Goal: Find contact information: Find contact information

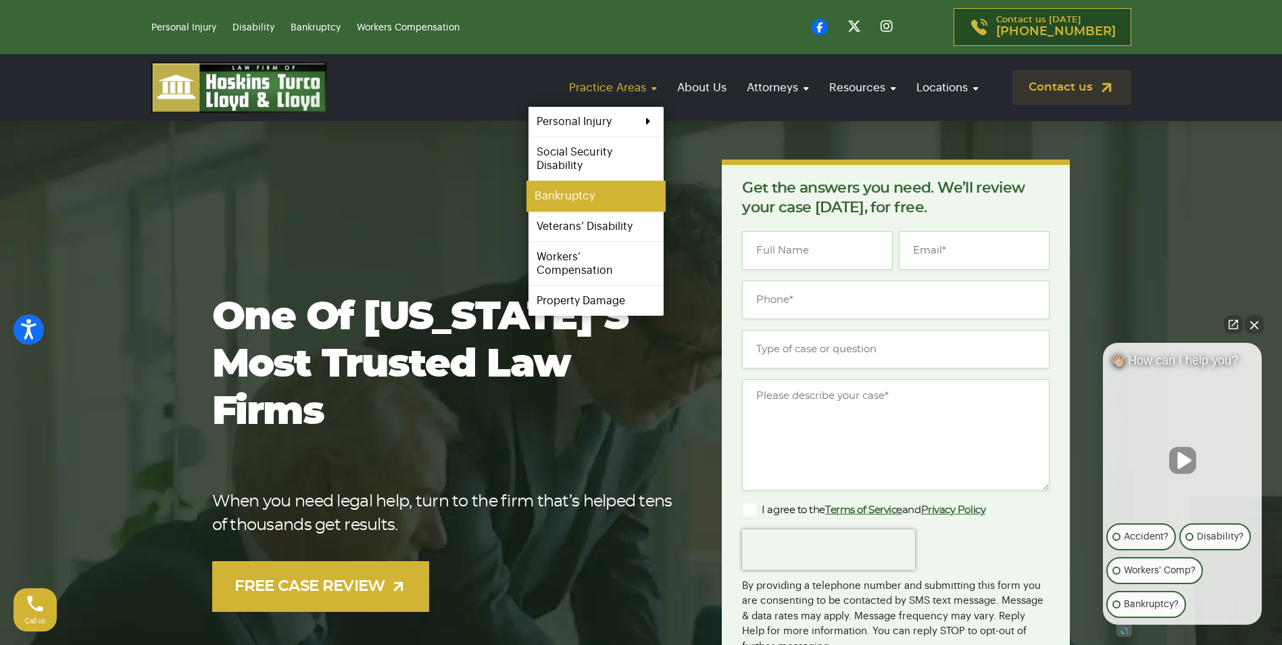
click at [627, 191] on link "Bankruptcy" at bounding box center [595, 196] width 139 height 30
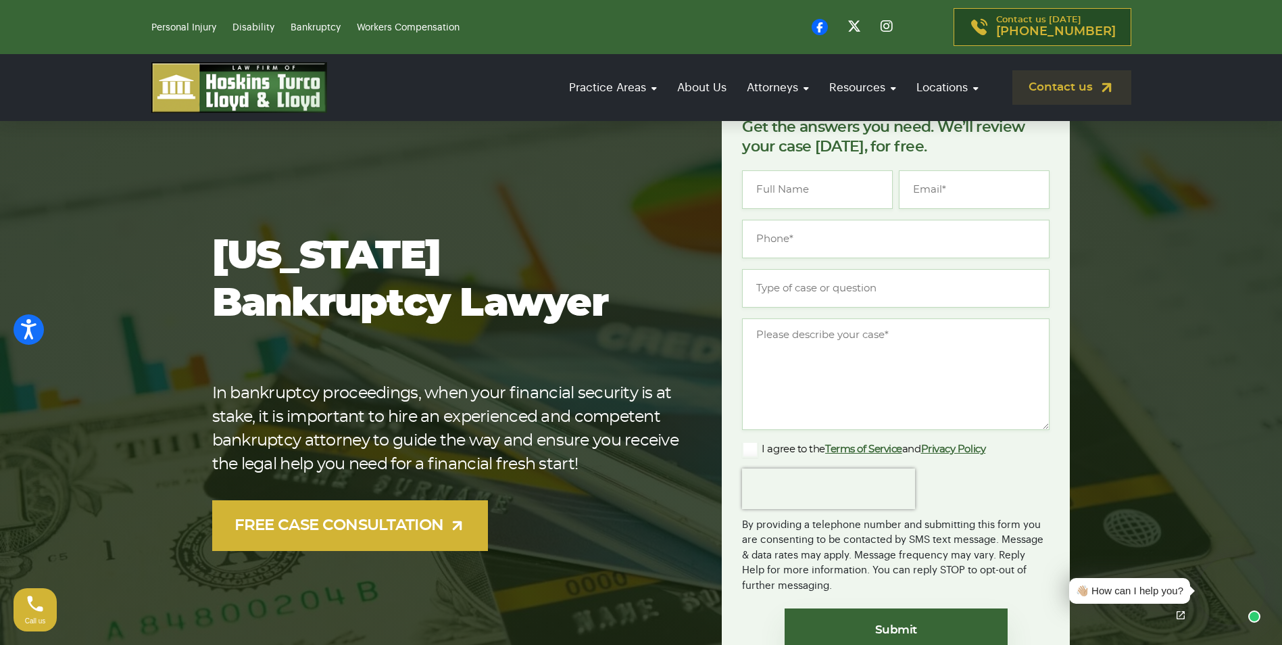
scroll to position [135, 0]
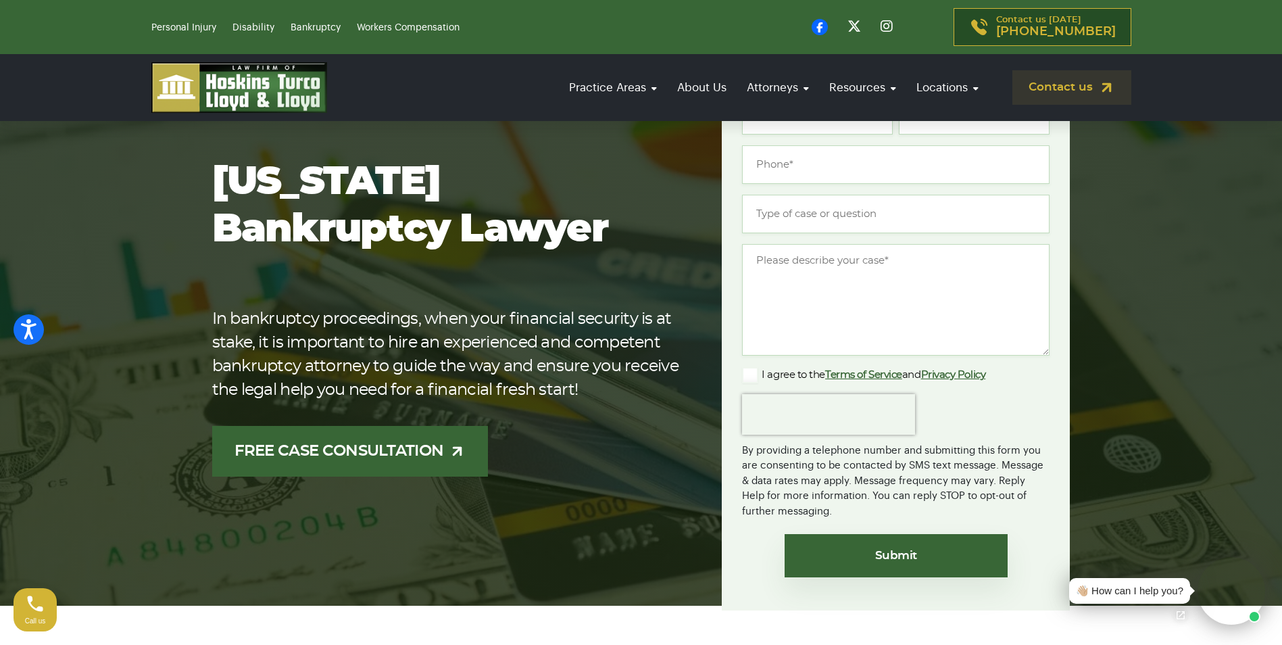
click at [453, 460] on link "FREE CASE CONSULTATION" at bounding box center [350, 451] width 276 height 51
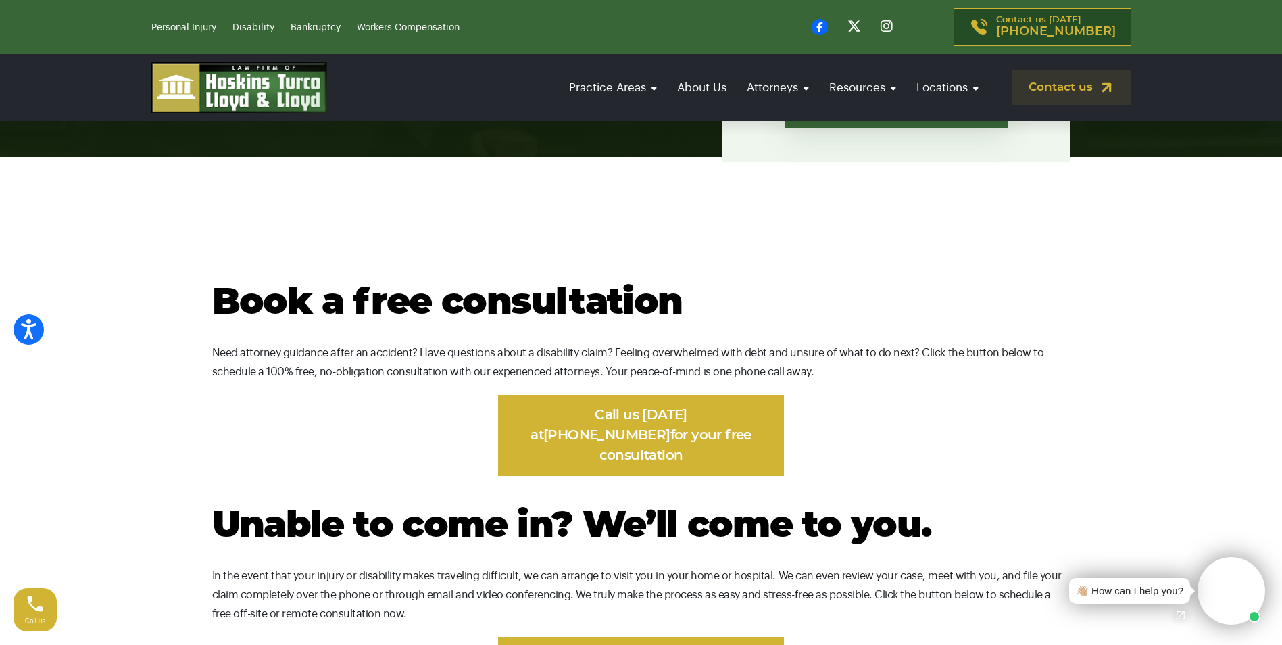
scroll to position [608, 0]
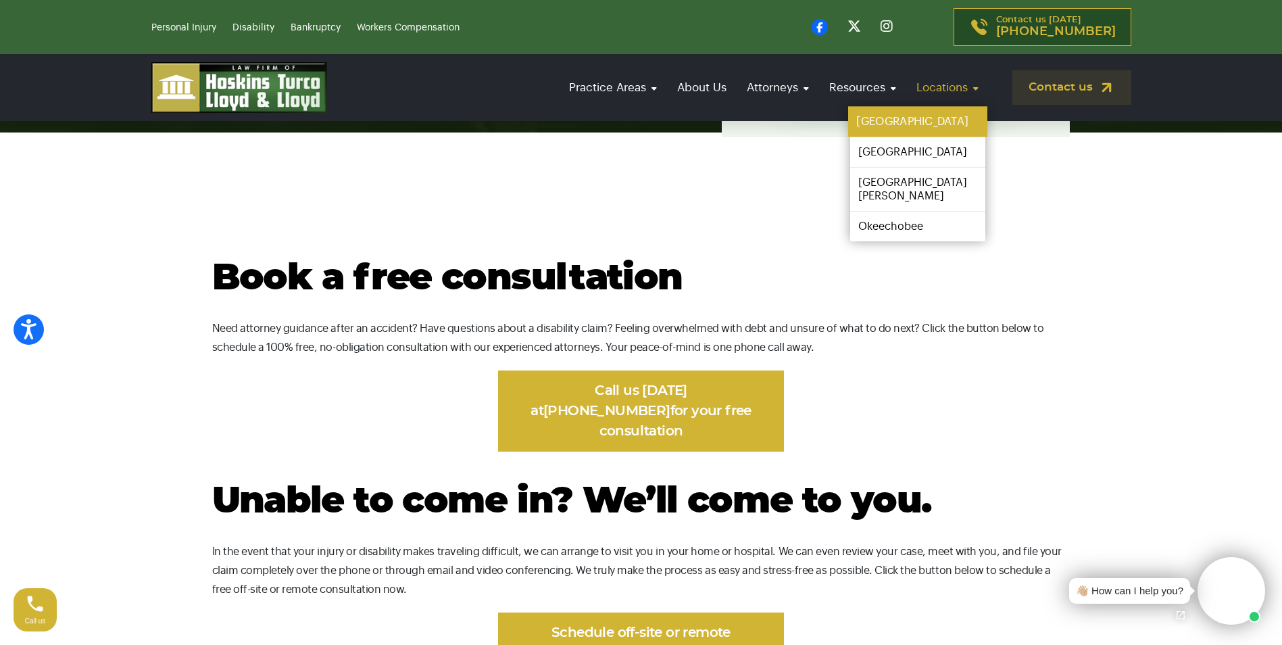
click at [926, 119] on link "[GEOGRAPHIC_DATA]" at bounding box center [917, 122] width 139 height 30
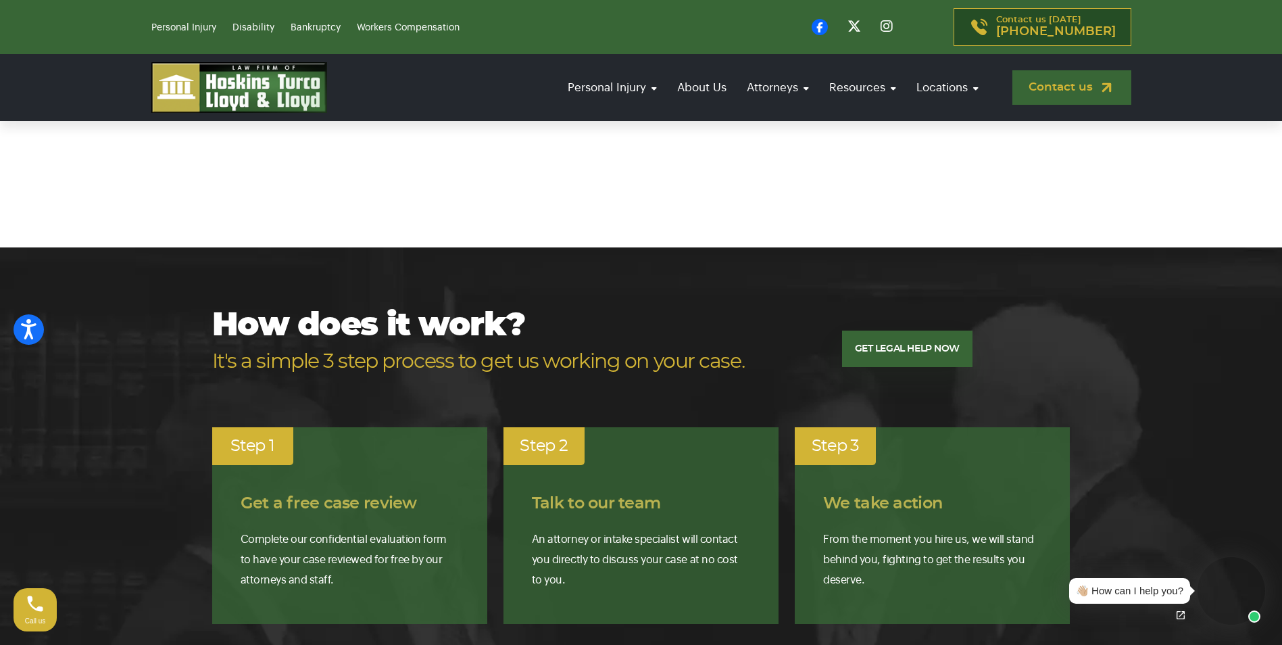
scroll to position [7162, 0]
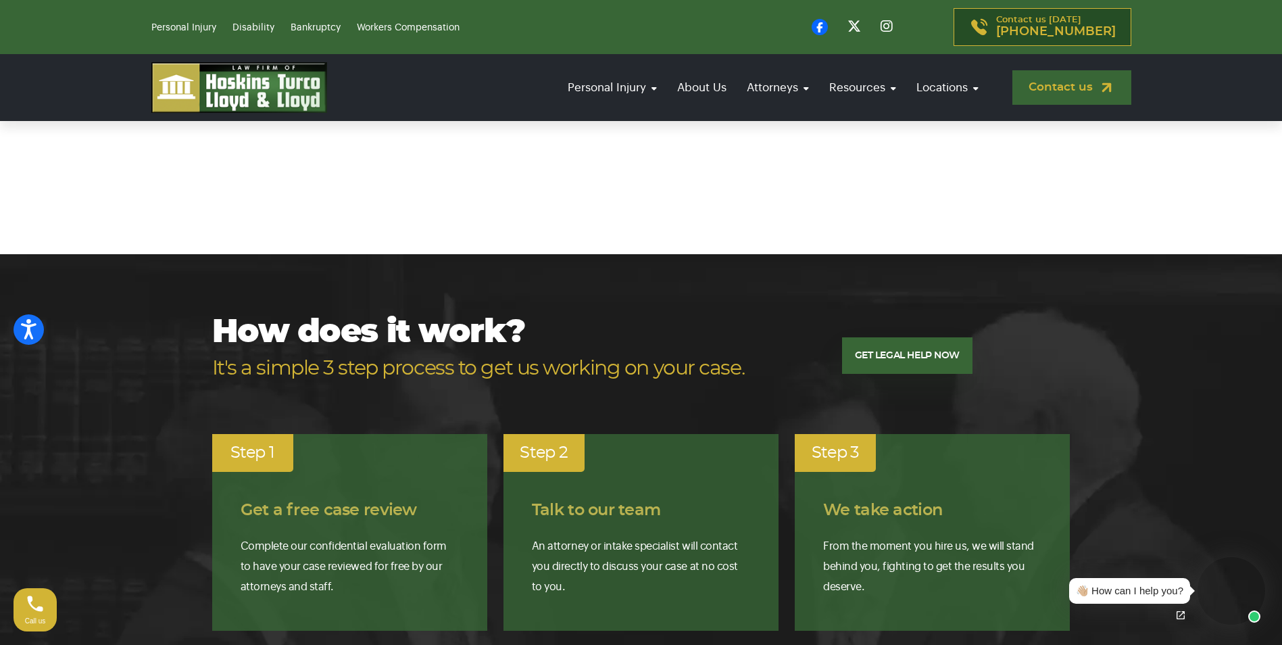
click at [1078, 84] on link "Contact us" at bounding box center [1071, 87] width 119 height 34
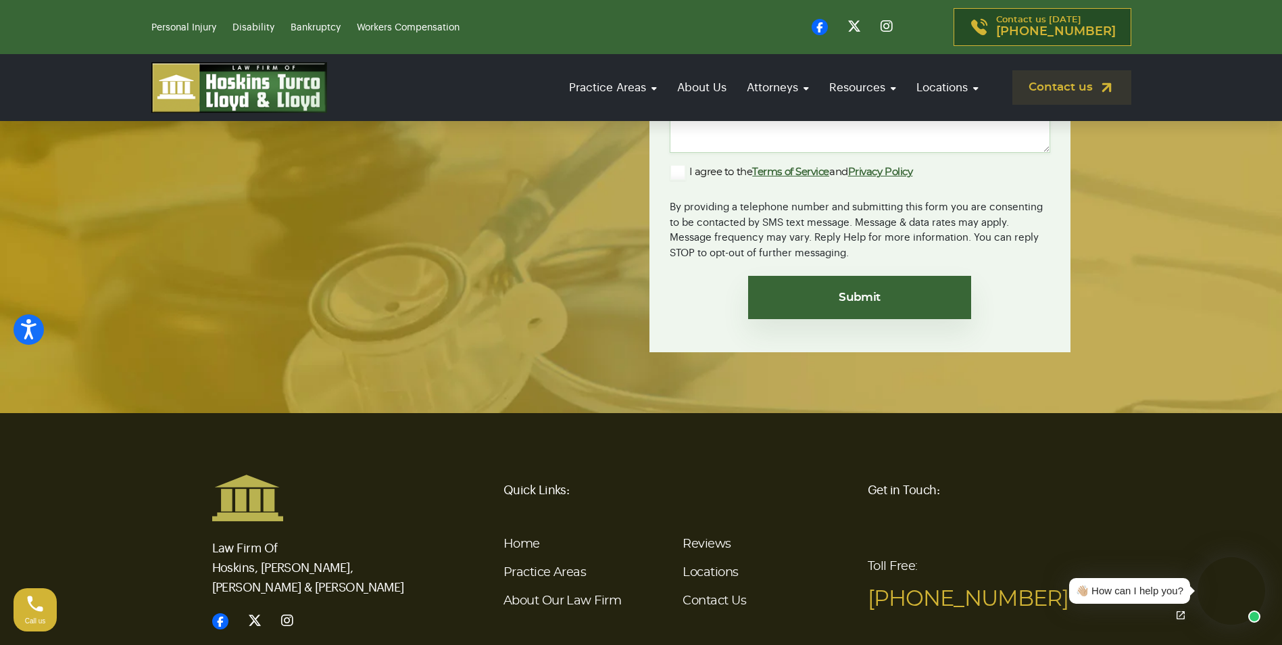
scroll to position [3159, 0]
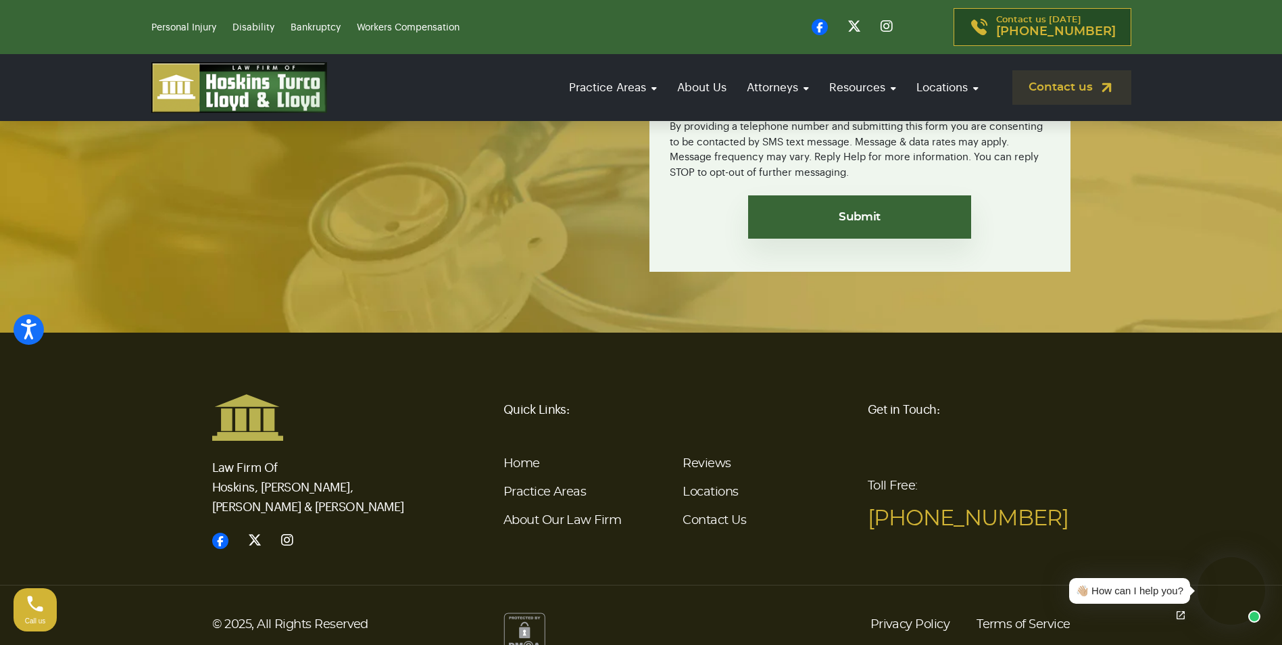
click at [307, 1] on div "Personal Injury Disability Bankruptcy Workers Compensation Contact us [DATE] [P…" at bounding box center [641, 27] width 1282 height 54
